Goal: Transaction & Acquisition: Download file/media

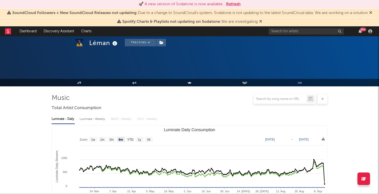
select select "6m"
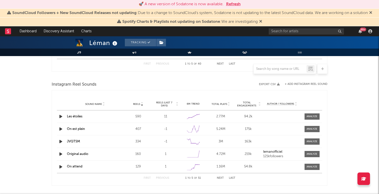
click at [233, 4] on button "Refresh" at bounding box center [233, 4] width 15 height 6
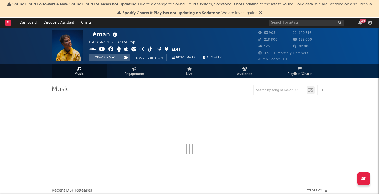
select select "6m"
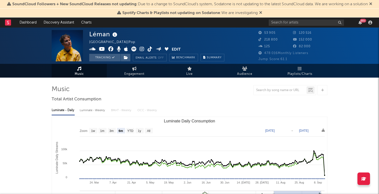
click at [260, 13] on icon at bounding box center [260, 13] width 3 height 4
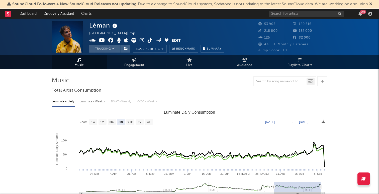
click at [372, 4] on icon at bounding box center [370, 4] width 3 height 4
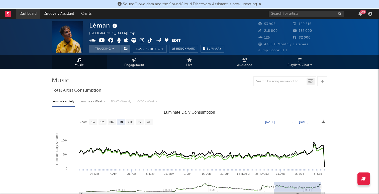
click at [25, 14] on link "Dashboard" at bounding box center [28, 14] width 24 height 10
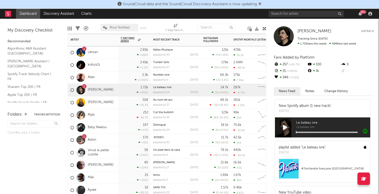
click at [88, 73] on div "Alien" at bounding box center [82, 77] width 25 height 15
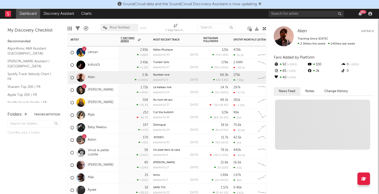
click at [90, 82] on div "Alien" at bounding box center [82, 77] width 25 height 15
click at [90, 80] on div "Alien" at bounding box center [82, 77] width 25 height 15
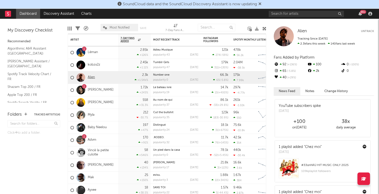
click at [91, 79] on link "Alien" at bounding box center [91, 77] width 7 height 4
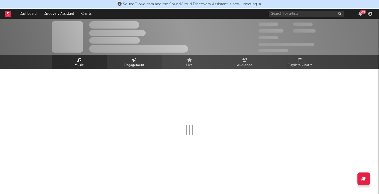
select select "6m"
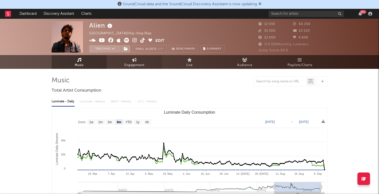
click at [133, 65] on span "Engagement" at bounding box center [134, 65] width 20 height 6
select select "1w"
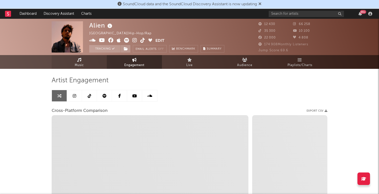
click at [87, 58] on link "Music" at bounding box center [79, 62] width 55 height 14
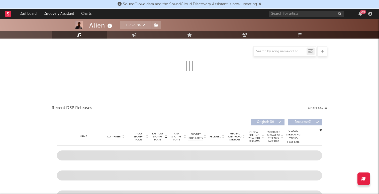
select select "6m"
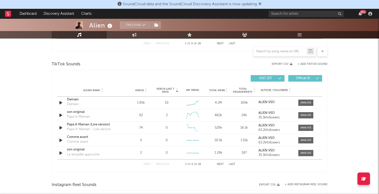
scroll to position [320, 0]
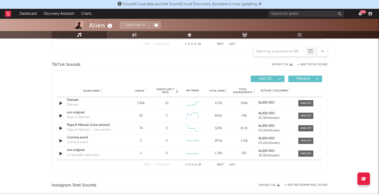
click at [287, 65] on button "Export CSV" at bounding box center [282, 64] width 21 height 3
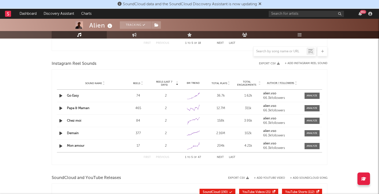
scroll to position [441, 0]
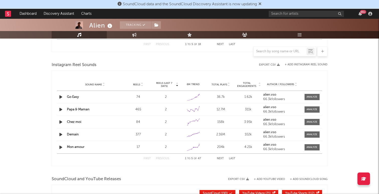
click at [269, 68] on div "Instagram Reel Sounds" at bounding box center [190, 65] width 276 height 9
click at [268, 62] on div "Instagram Reel Sounds" at bounding box center [190, 65] width 276 height 9
click at [268, 64] on button "Export CSV" at bounding box center [269, 64] width 21 height 3
